Goal: Download file/media

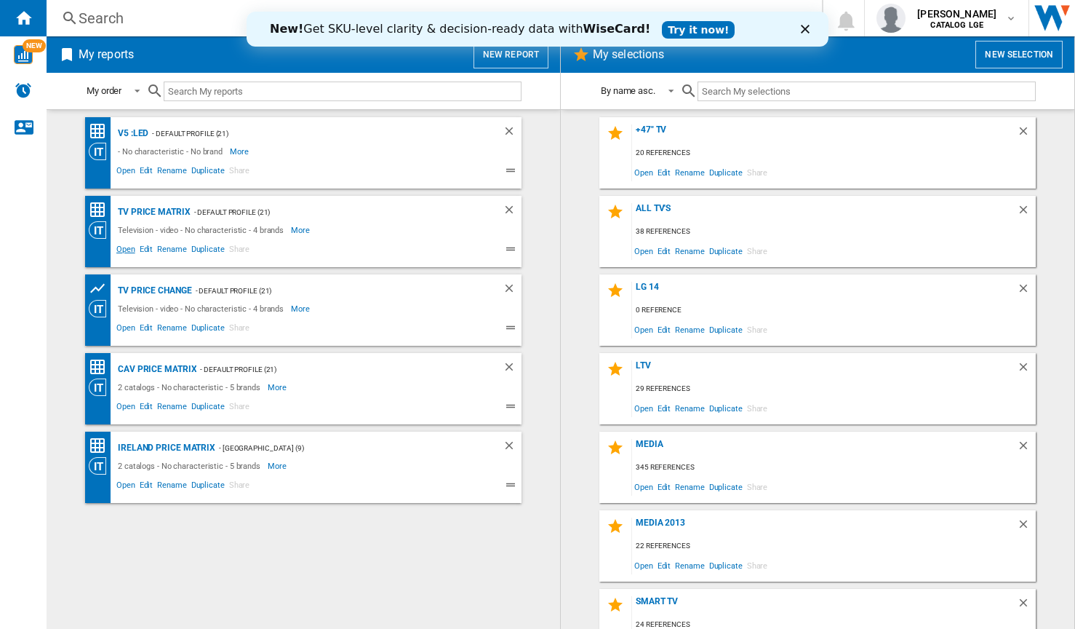
click at [122, 249] on span "Open" at bounding box center [125, 250] width 23 height 17
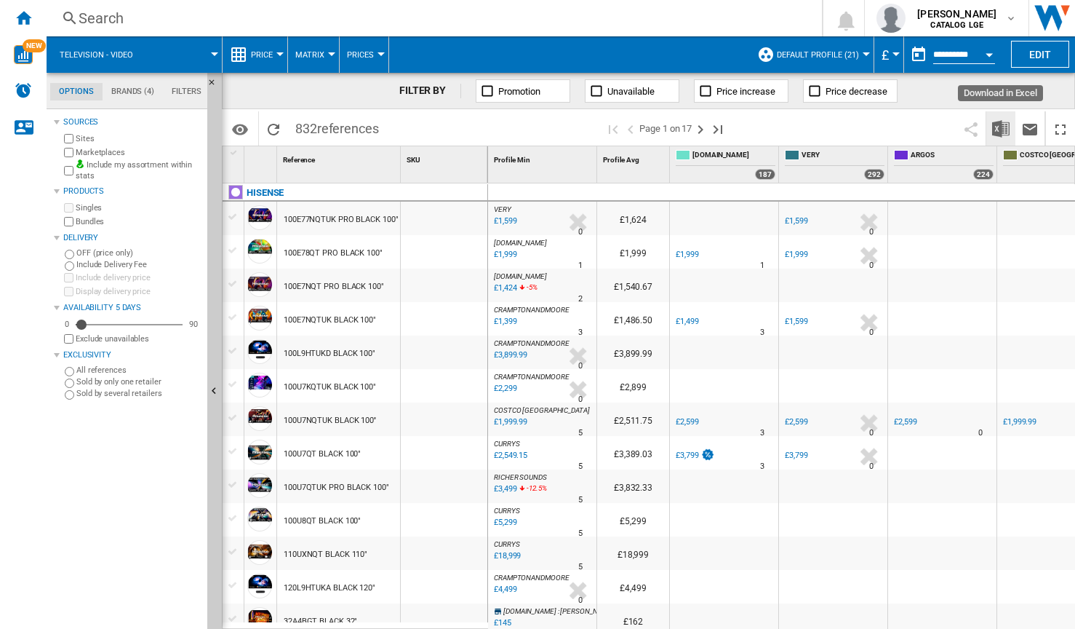
click at [1002, 126] on img "Download in Excel" at bounding box center [1001, 128] width 17 height 17
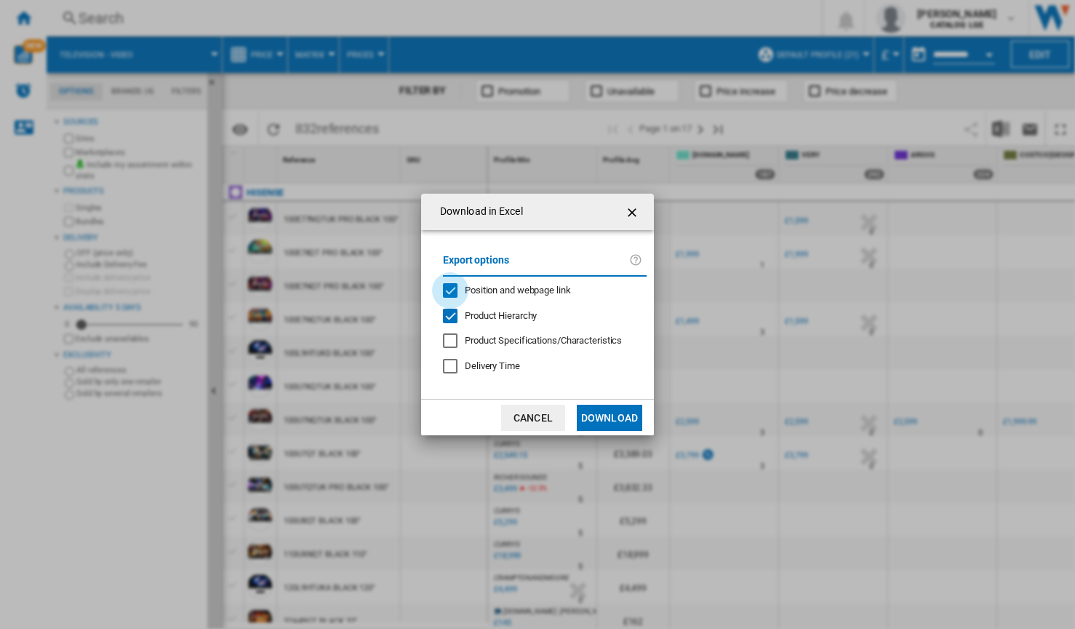
click at [453, 287] on div "Position and webpage link" at bounding box center [450, 290] width 15 height 15
click at [450, 314] on div "Product Hierarchy" at bounding box center [450, 316] width 15 height 15
click at [605, 425] on button "Download" at bounding box center [609, 418] width 65 height 26
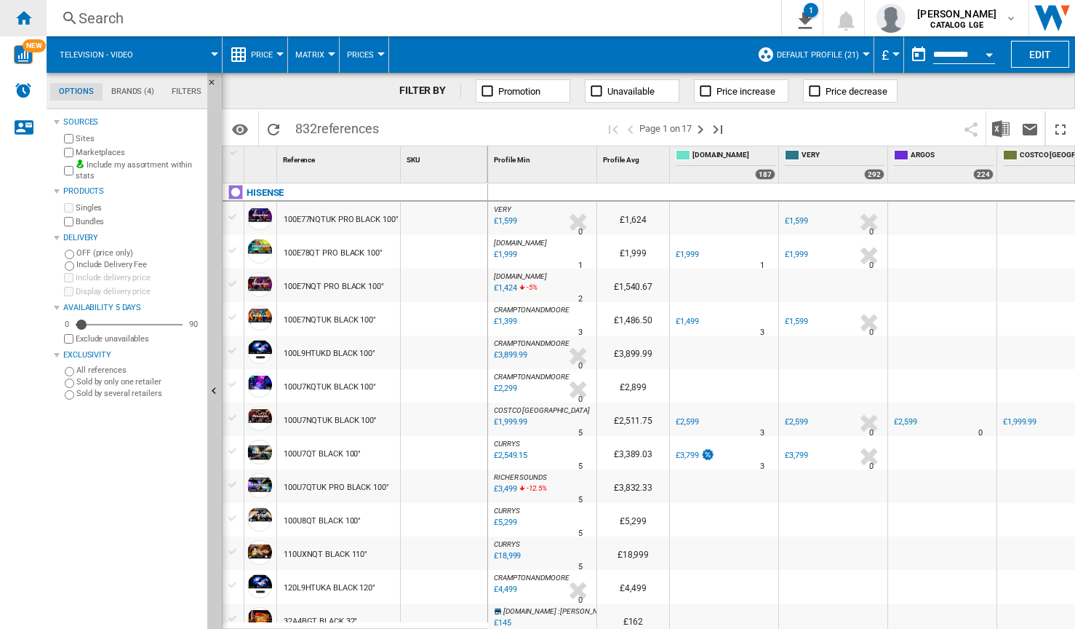
click at [20, 27] on div "Home" at bounding box center [23, 18] width 47 height 36
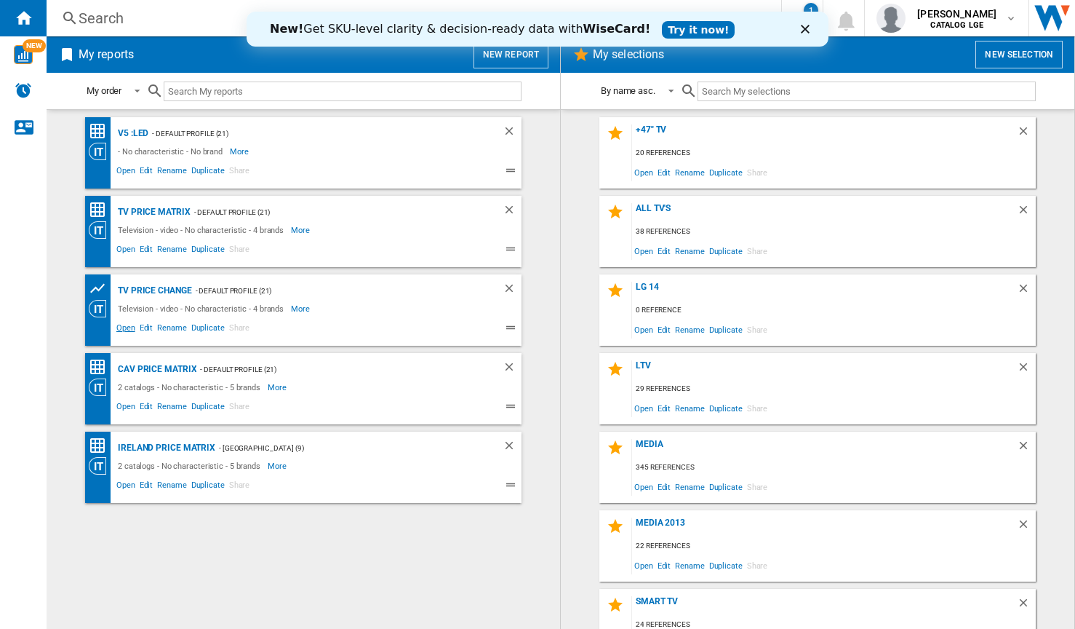
click at [125, 328] on span "Open" at bounding box center [125, 329] width 23 height 17
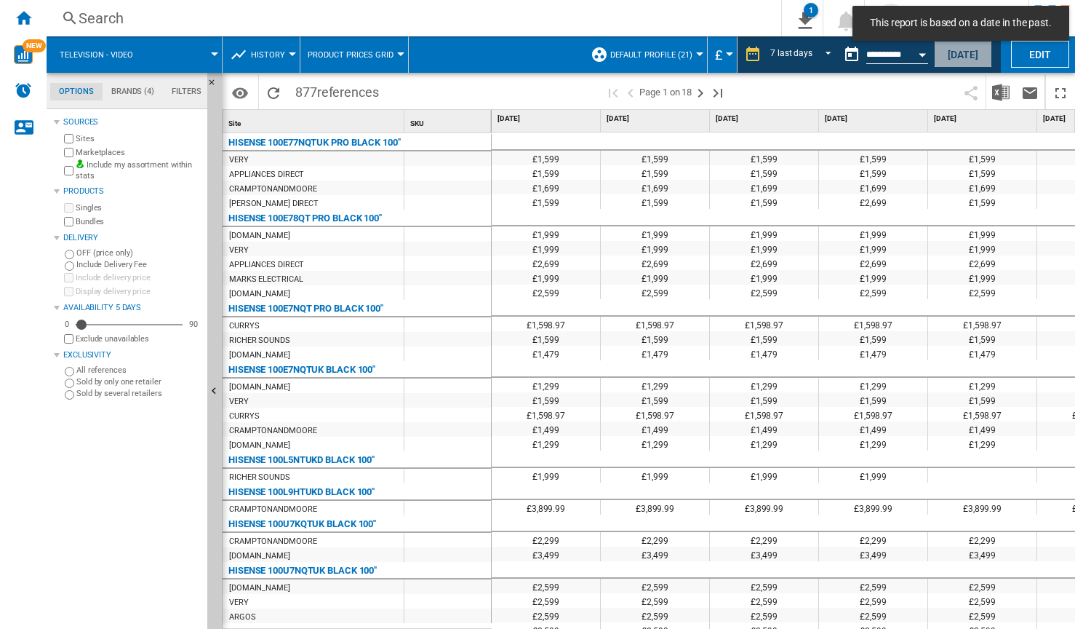
click at [960, 52] on button "[DATE]" at bounding box center [963, 54] width 58 height 27
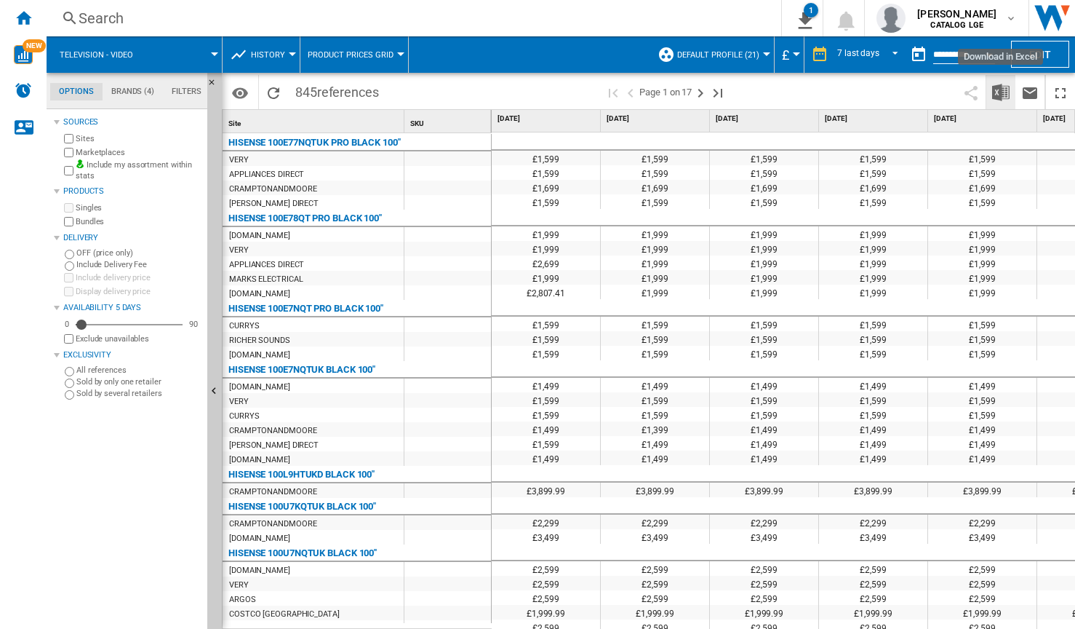
click at [997, 98] on img "Download in Excel" at bounding box center [1001, 92] width 17 height 17
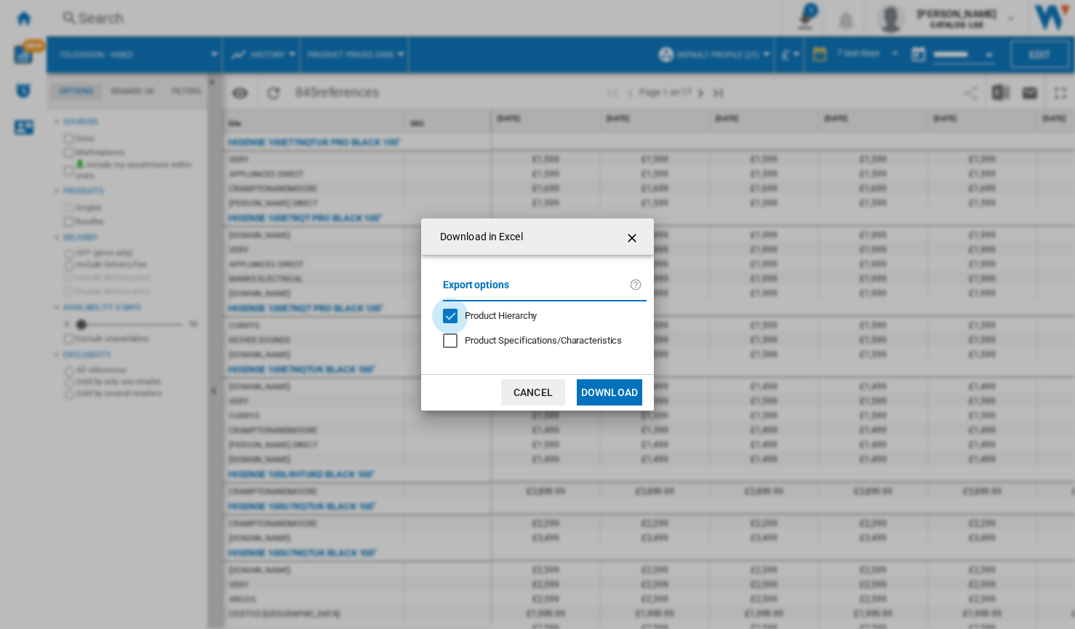
click at [451, 317] on div "Product Hierarchy" at bounding box center [450, 316] width 15 height 15
click at [610, 391] on button "Download" at bounding box center [609, 392] width 65 height 26
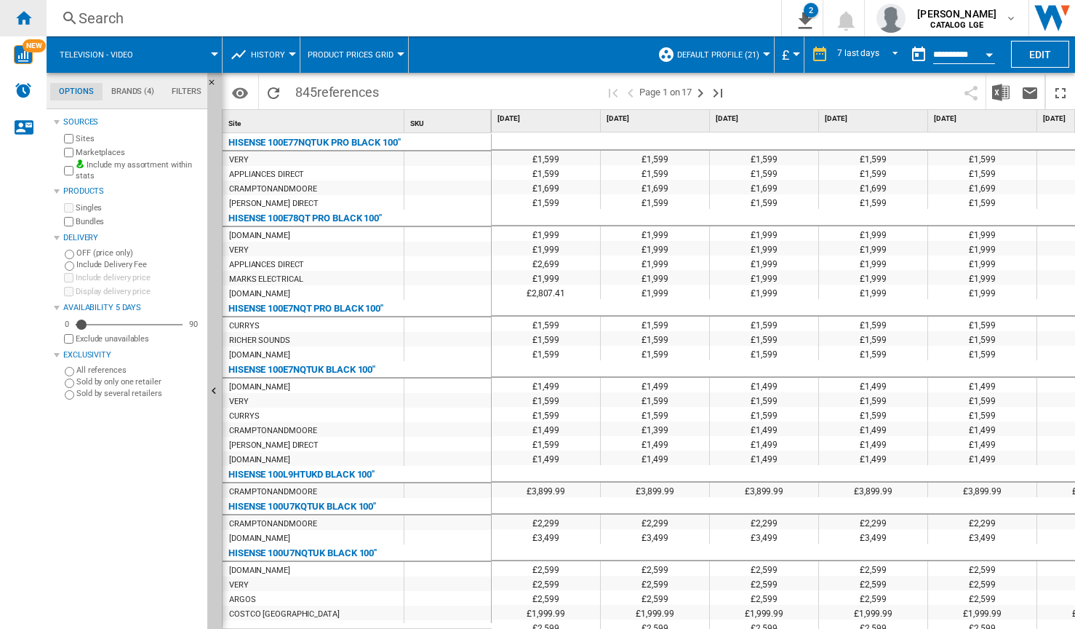
click at [25, 15] on ng-md-icon "Home" at bounding box center [23, 17] width 17 height 17
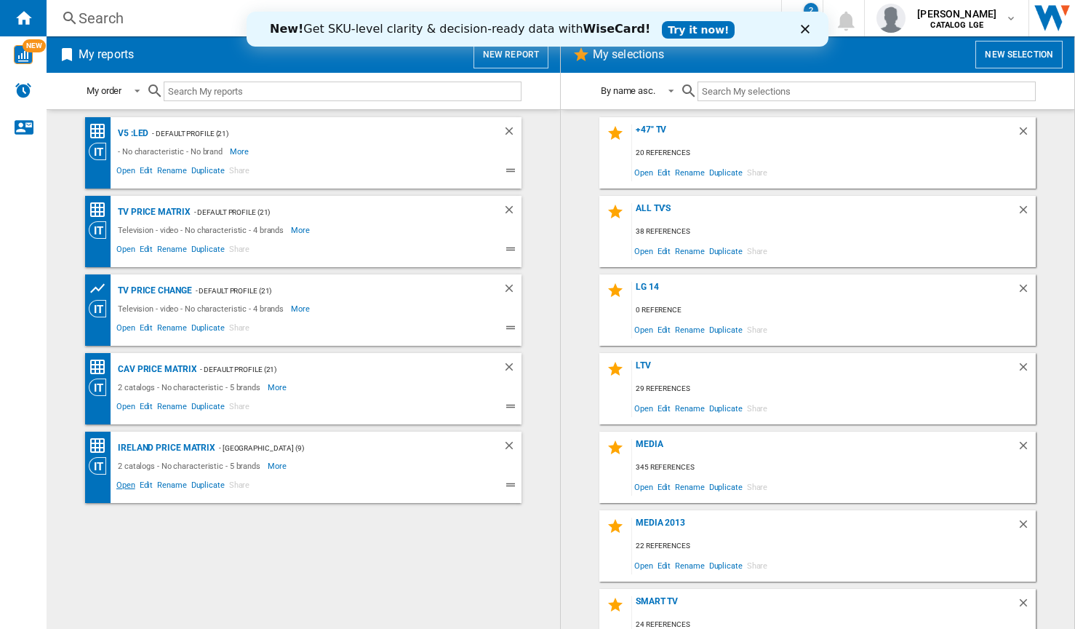
click at [127, 485] on span "Open" at bounding box center [125, 486] width 23 height 17
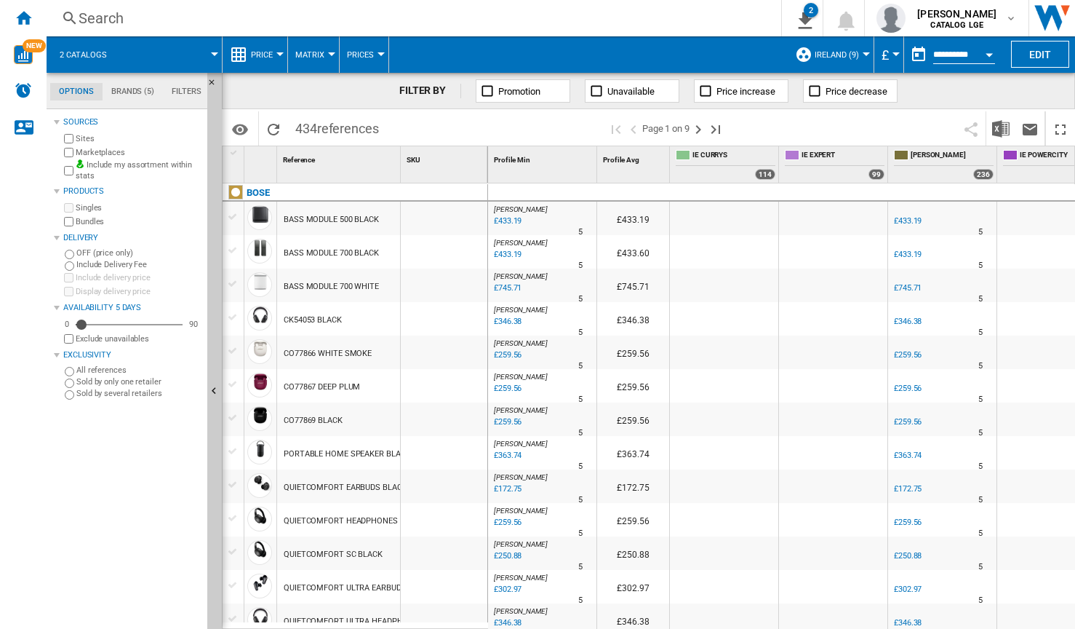
click at [895, 55] on div "Currency" at bounding box center [896, 54] width 7 height 4
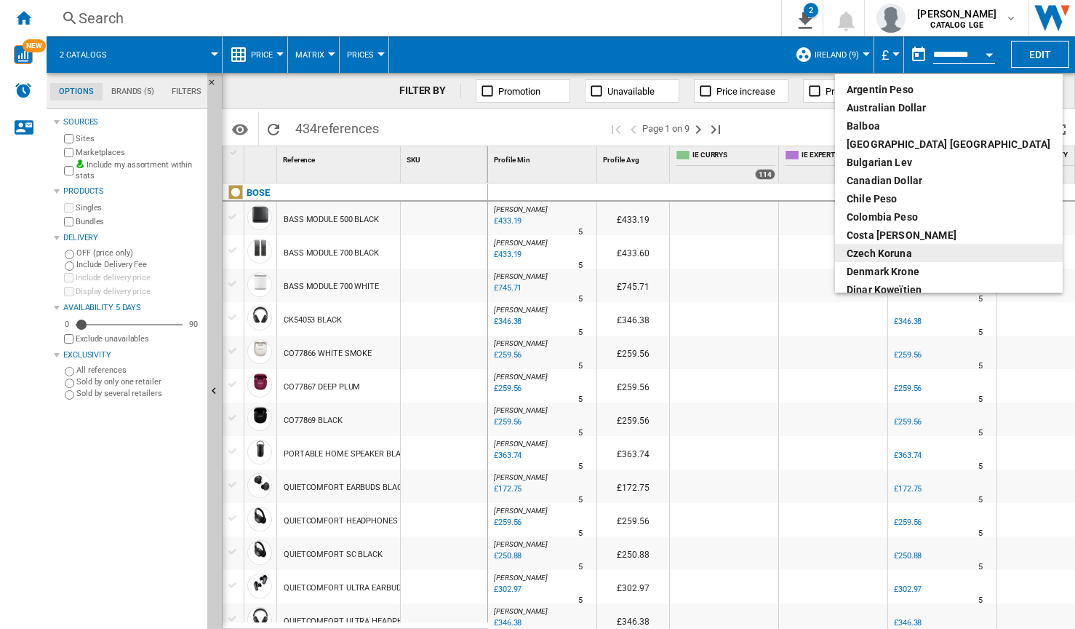
scroll to position [146, 0]
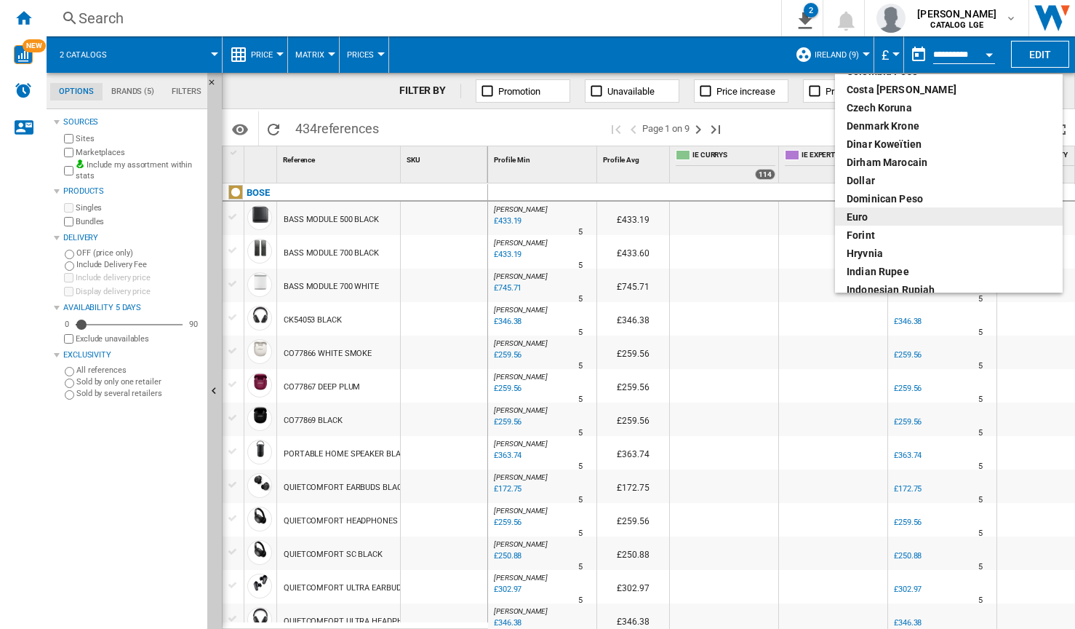
click at [864, 215] on div "euro" at bounding box center [949, 217] width 204 height 15
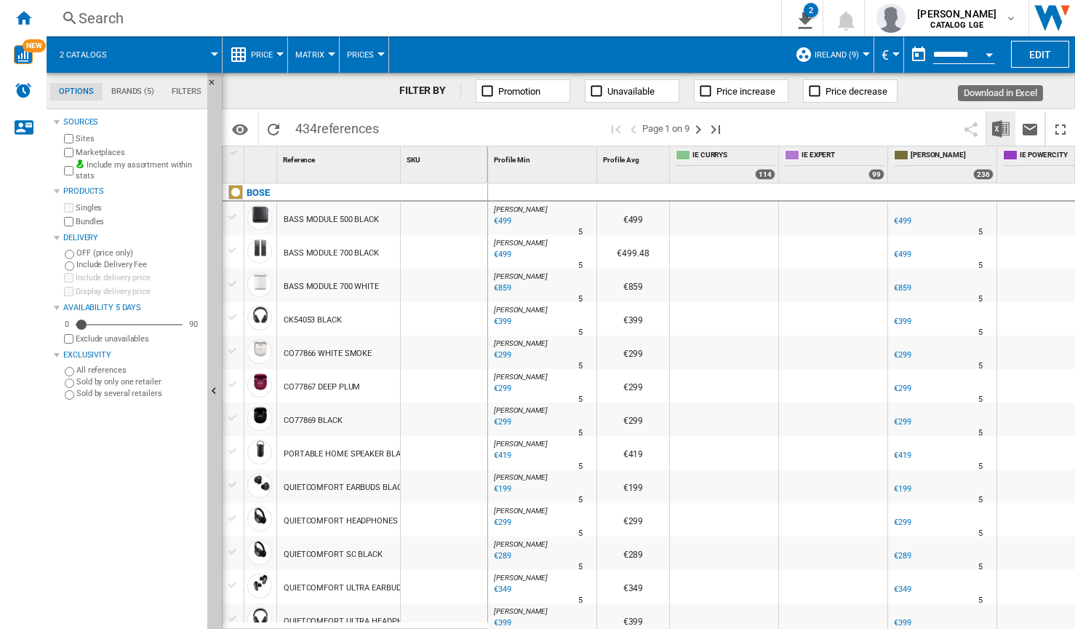
click at [997, 128] on img "Download in Excel" at bounding box center [1001, 128] width 17 height 17
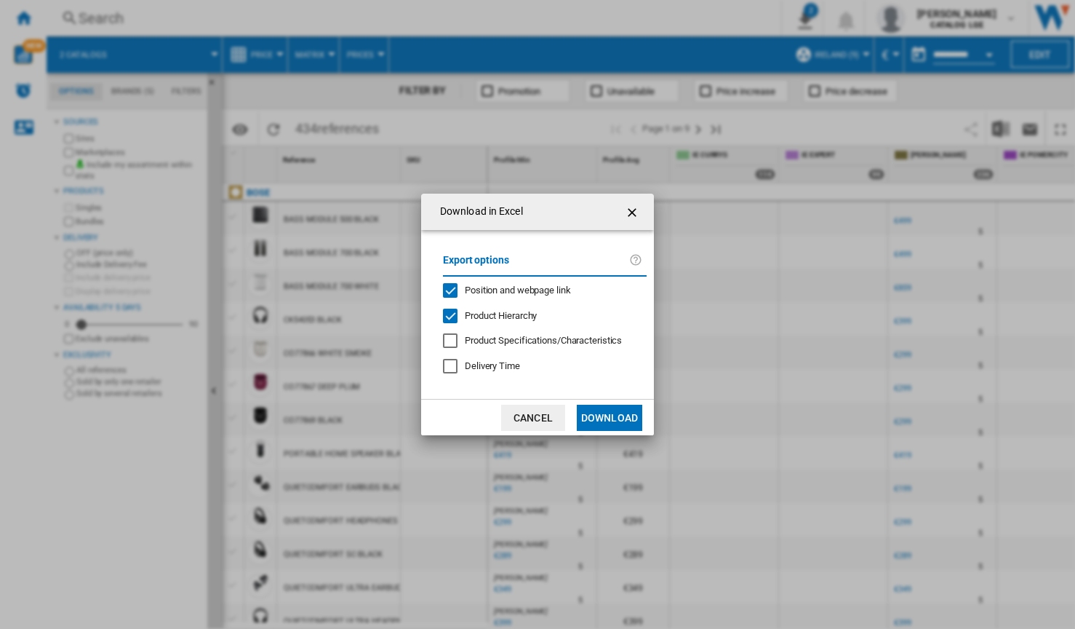
click at [454, 292] on div "Position and webpage link" at bounding box center [450, 290] width 15 height 15
click at [450, 317] on div "Product Hierarchy" at bounding box center [450, 316] width 15 height 15
click at [616, 415] on button "Download" at bounding box center [609, 418] width 65 height 26
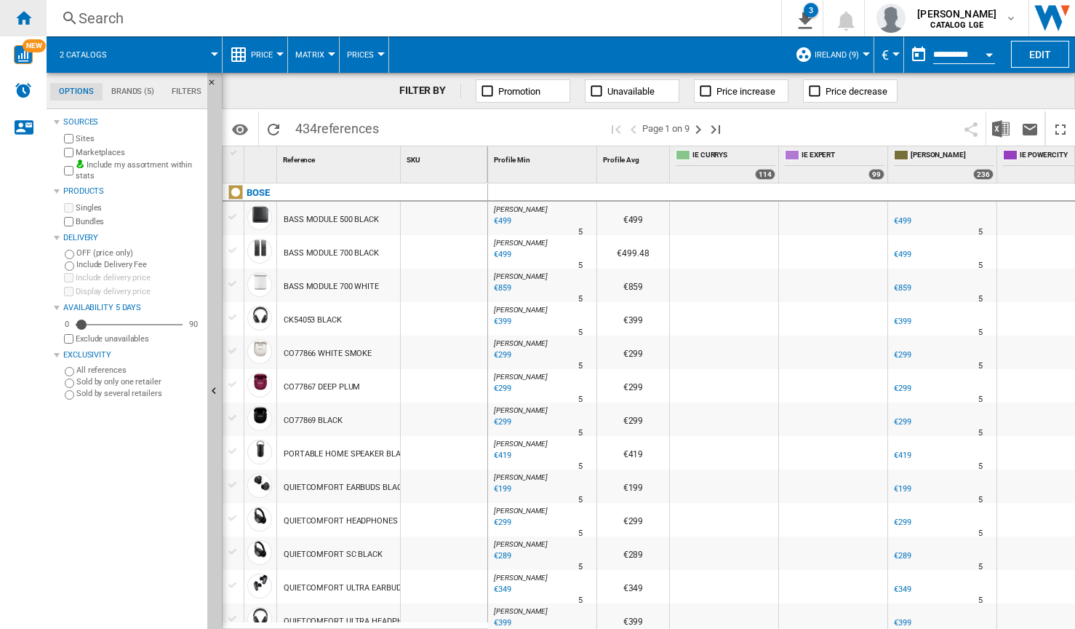
click at [30, 23] on ng-md-icon "Home" at bounding box center [23, 17] width 17 height 17
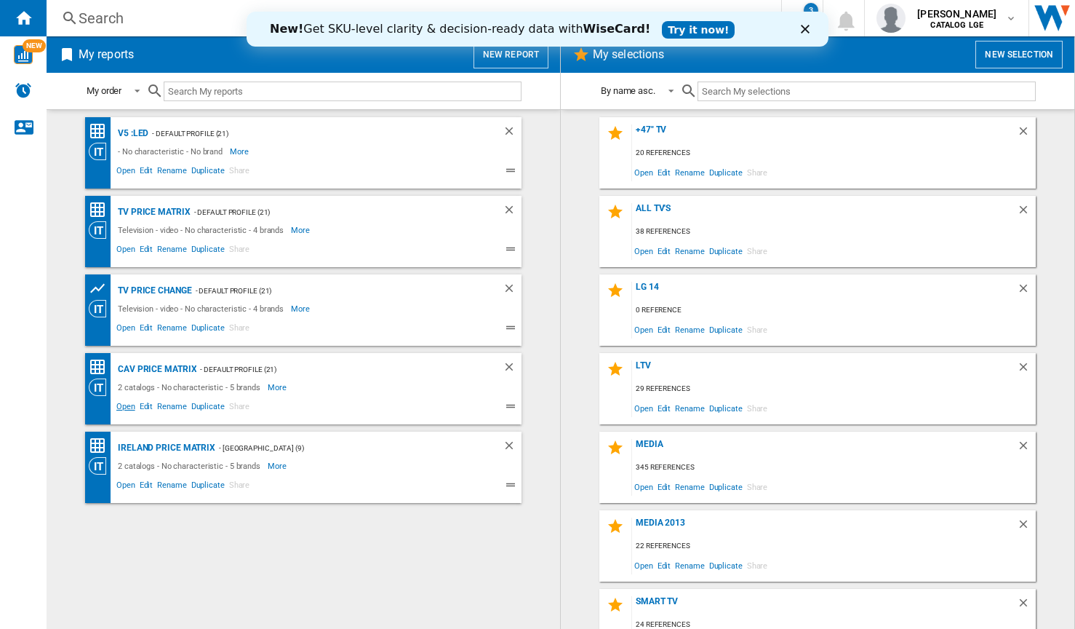
click at [124, 404] on span "Open" at bounding box center [125, 407] width 23 height 17
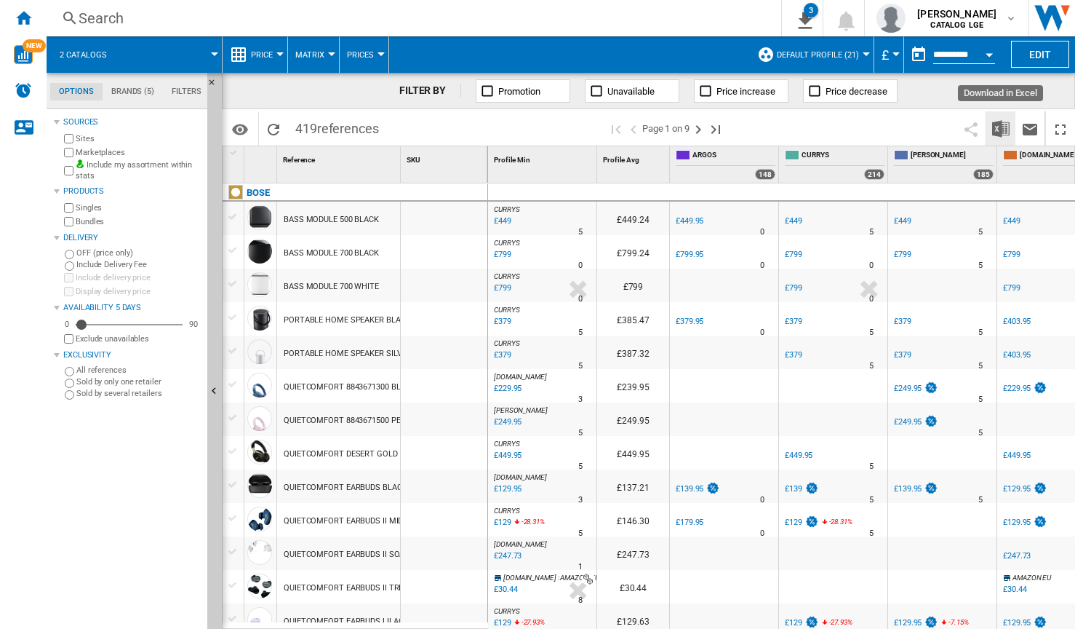
click at [1001, 124] on img "Download in Excel" at bounding box center [1001, 128] width 17 height 17
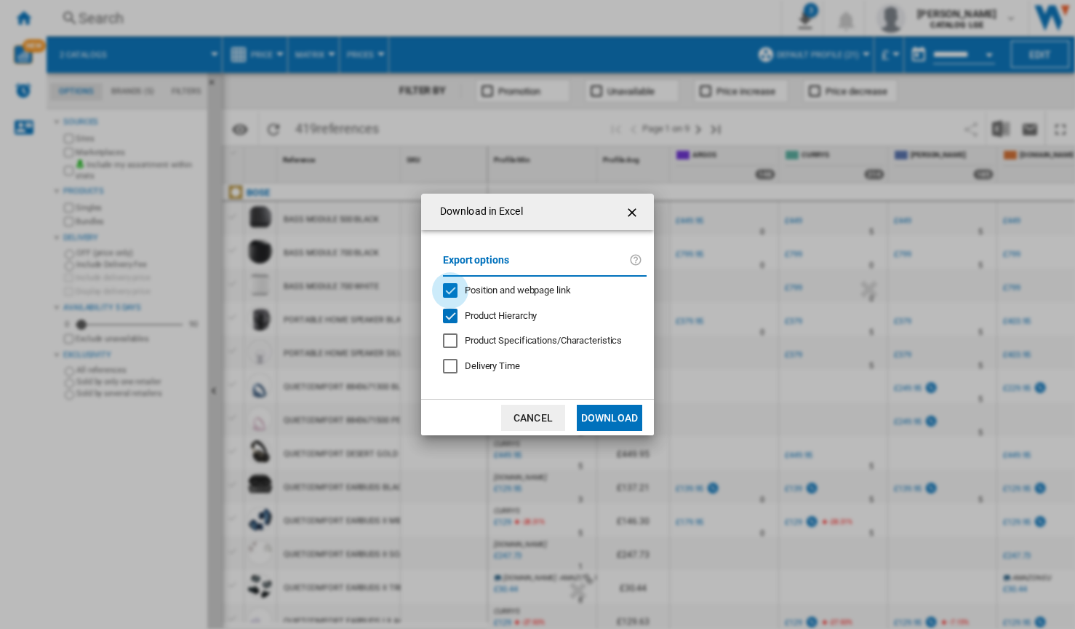
click at [452, 290] on div "Position and webpage link" at bounding box center [450, 290] width 15 height 15
click at [450, 319] on div "Product Hierarchy" at bounding box center [450, 316] width 15 height 15
click at [602, 415] on button "Download" at bounding box center [609, 418] width 65 height 26
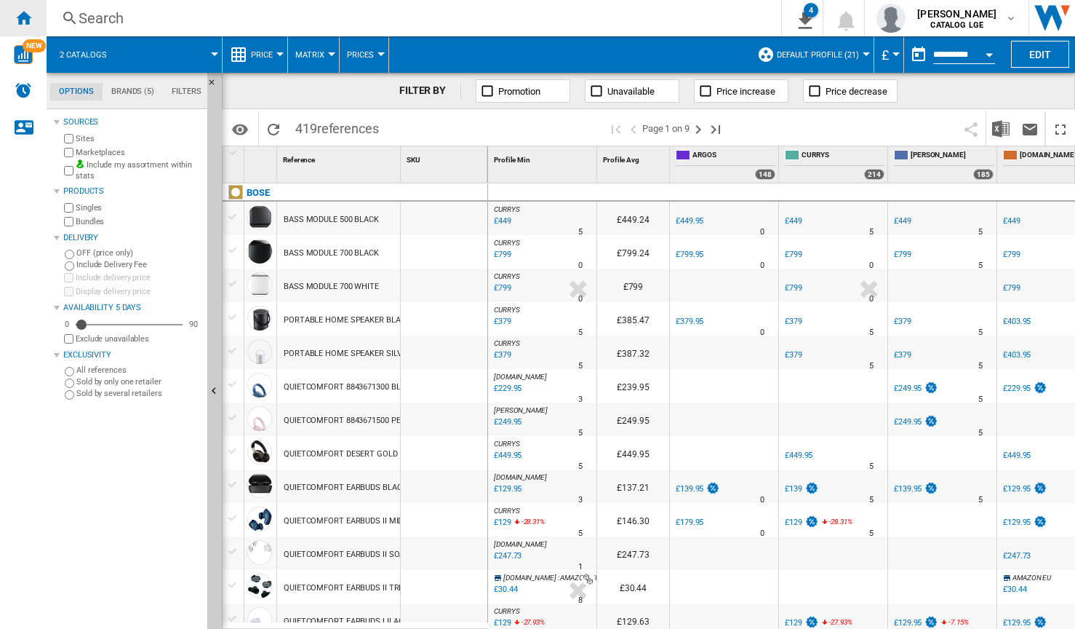
click at [29, 14] on ng-md-icon "Home" at bounding box center [23, 17] width 17 height 17
